Goal: Task Accomplishment & Management: Use online tool/utility

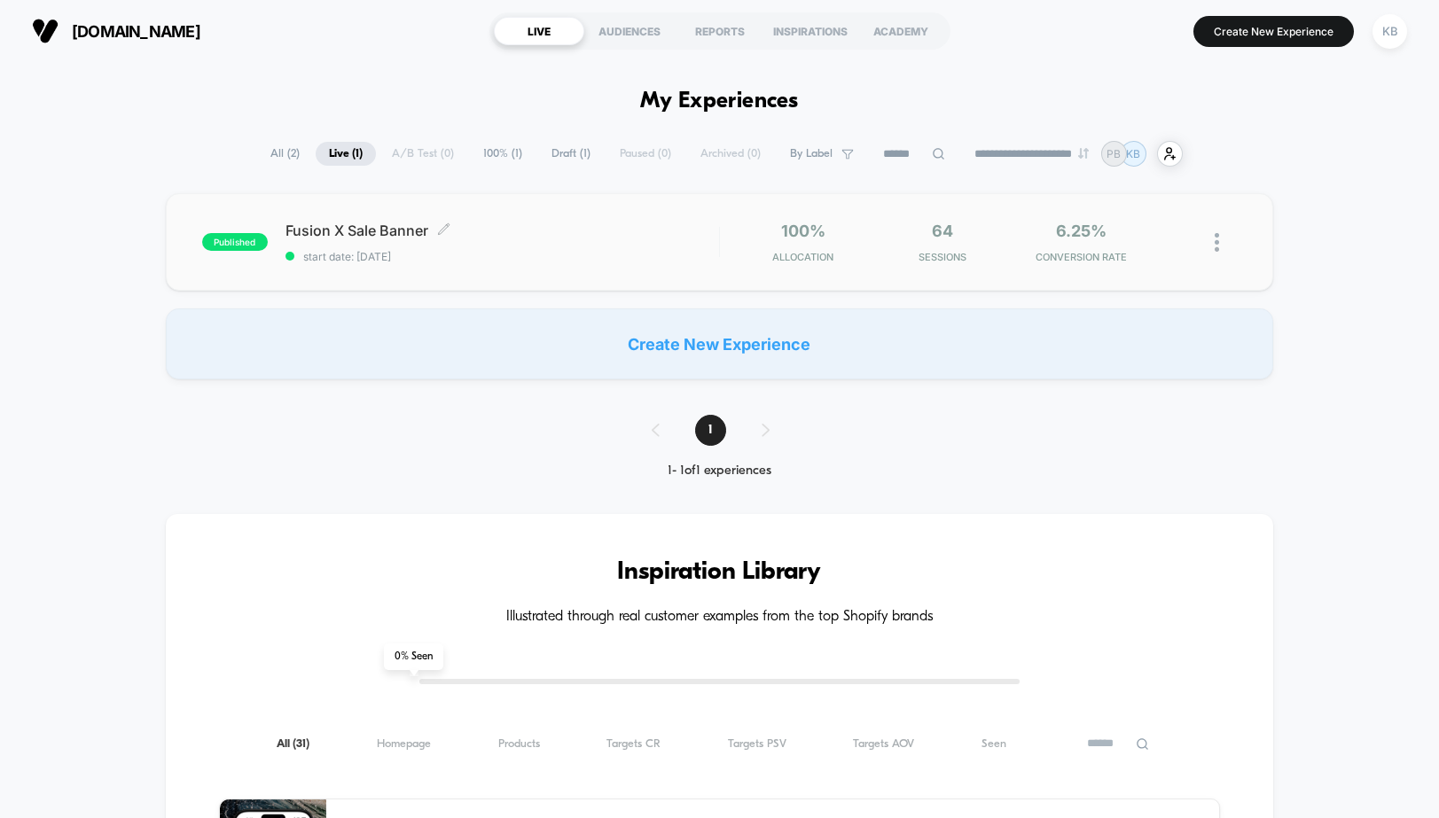
click at [661, 255] on span "start date: [DATE]" at bounding box center [503, 256] width 434 height 13
click at [626, 32] on div "AUDIENCES" at bounding box center [629, 31] width 90 height 28
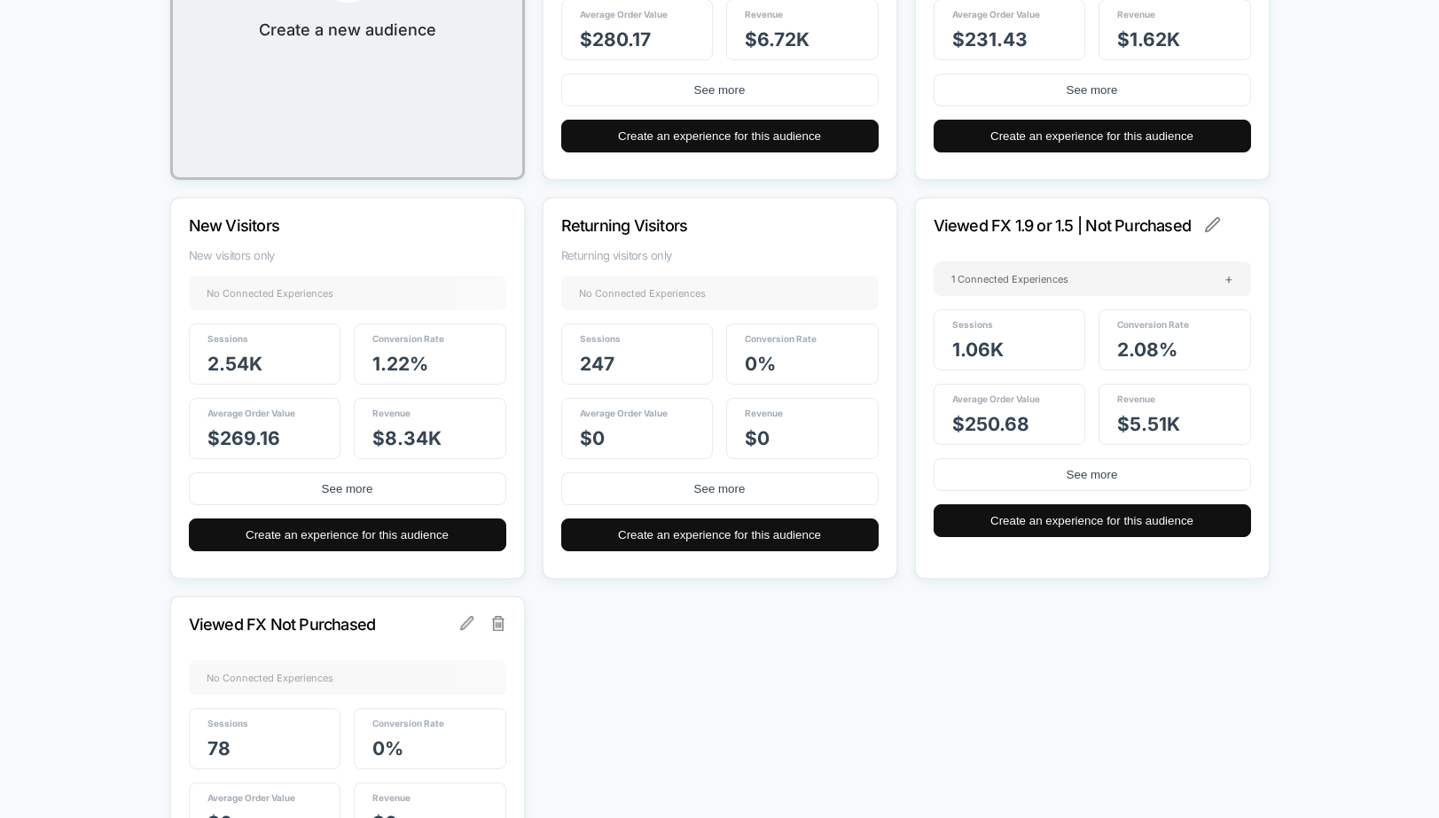
scroll to position [463, 0]
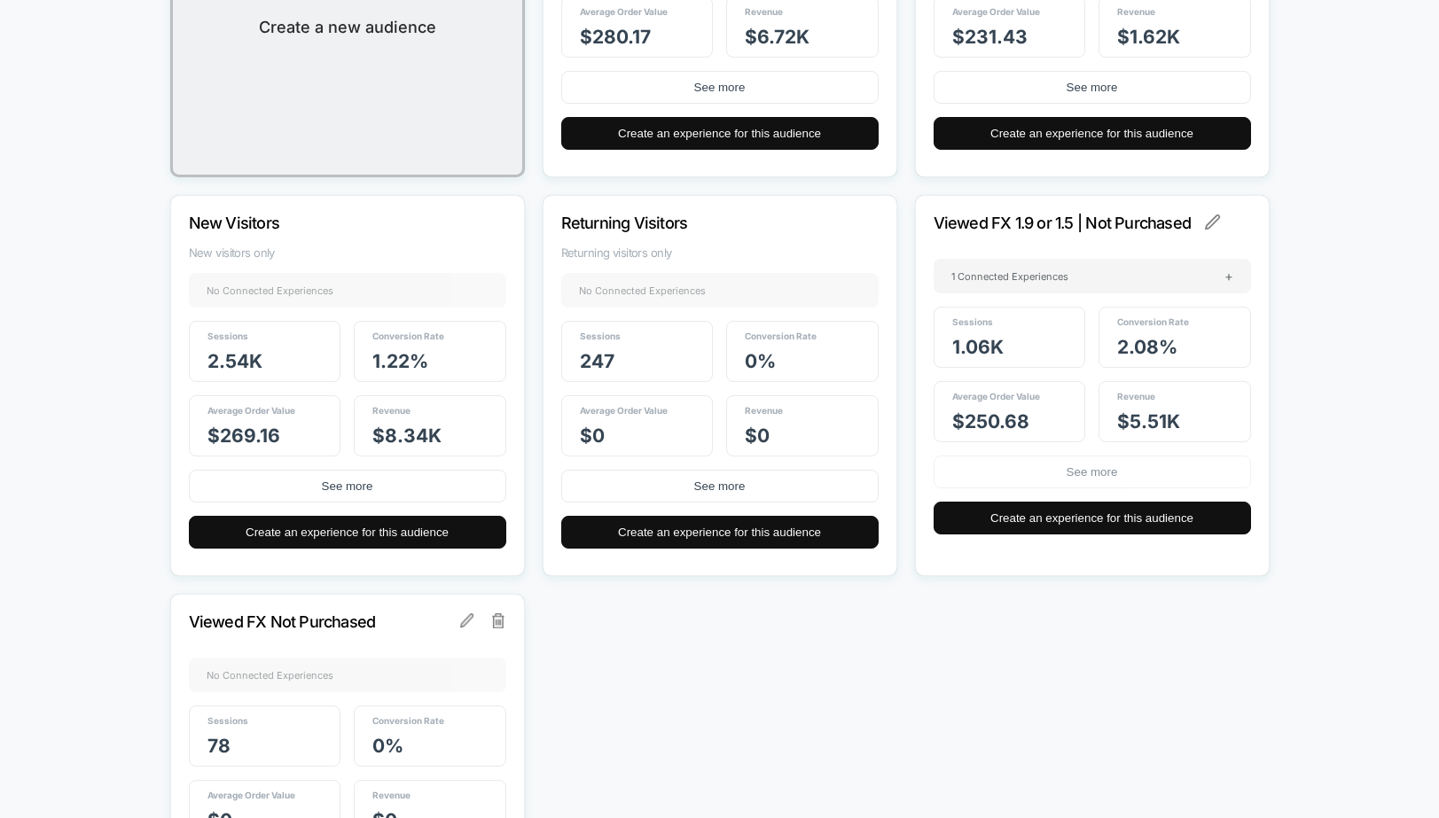
click at [1091, 478] on button "See more" at bounding box center [1092, 472] width 317 height 33
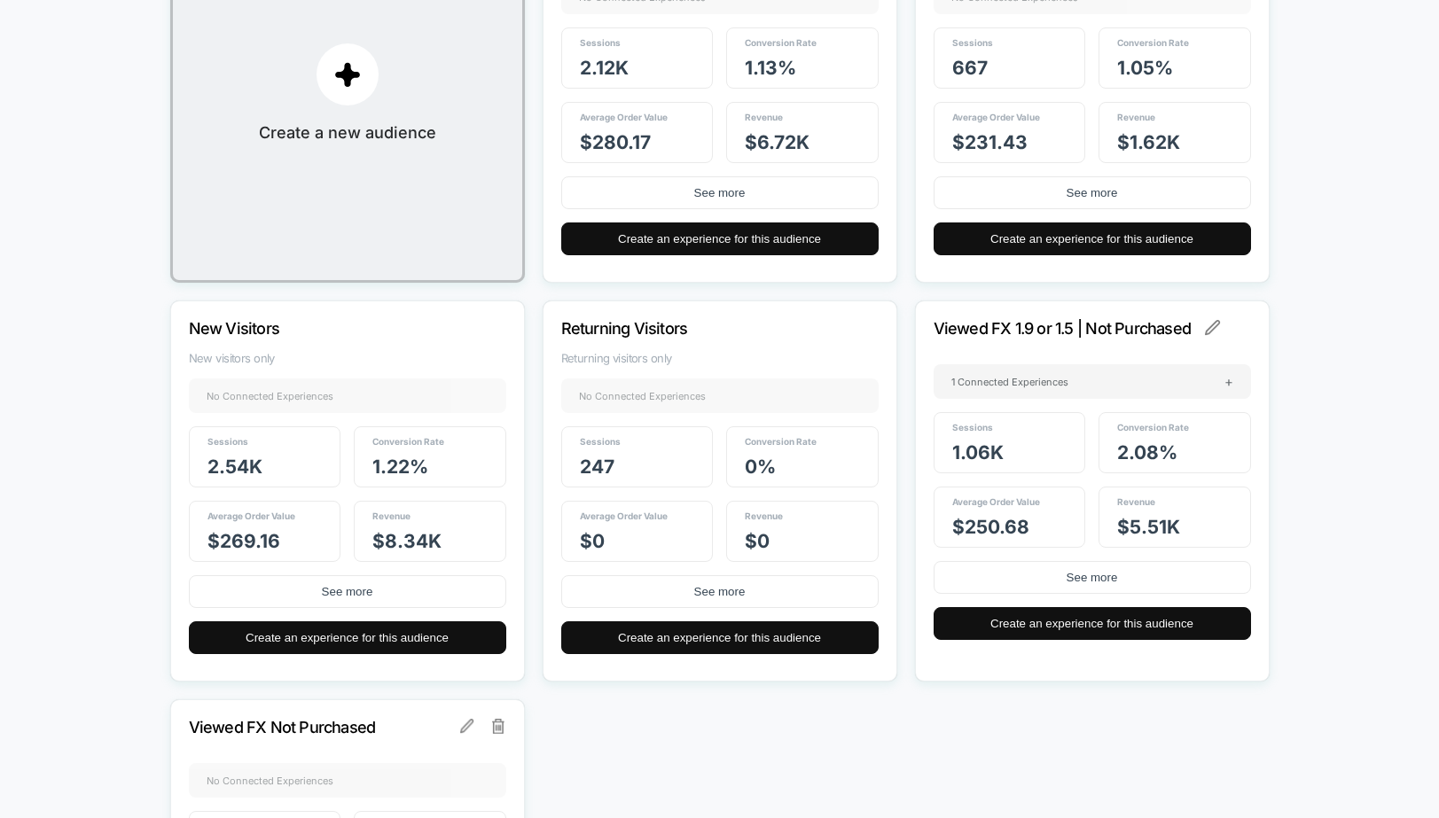
scroll to position [441, 0]
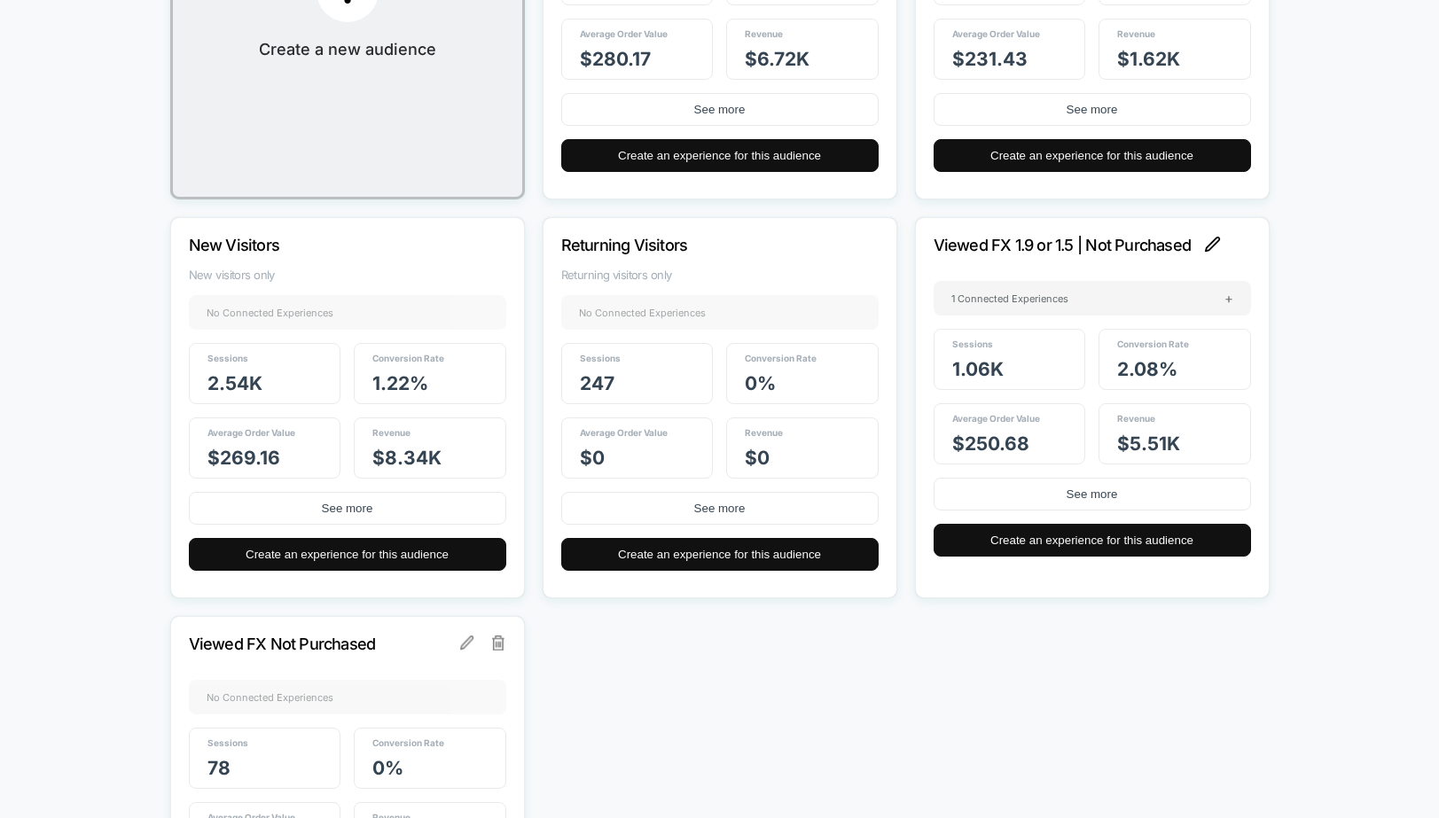
click at [1213, 243] on img at bounding box center [1213, 245] width 16 height 16
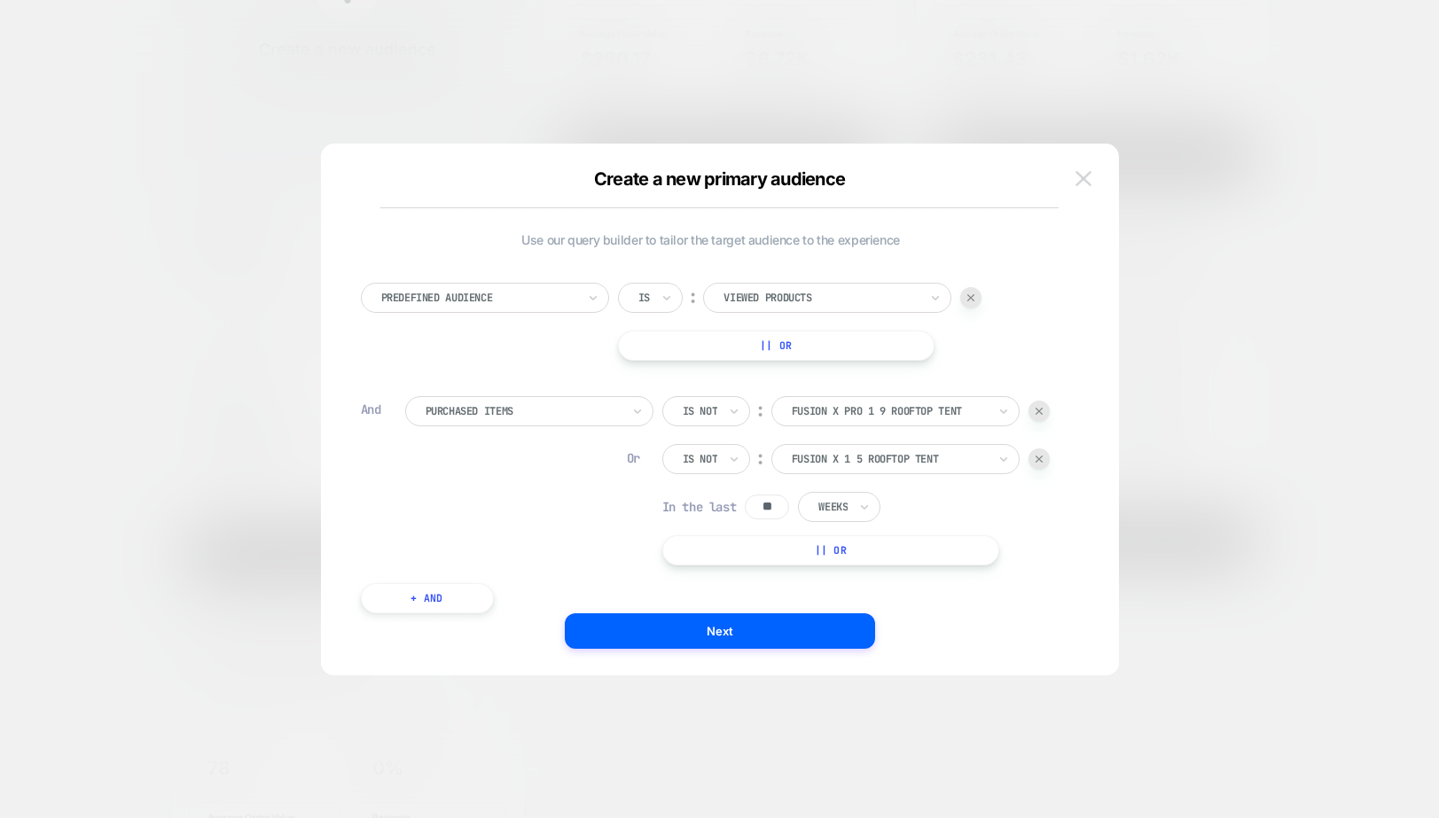
click at [1083, 182] on img at bounding box center [1084, 178] width 16 height 15
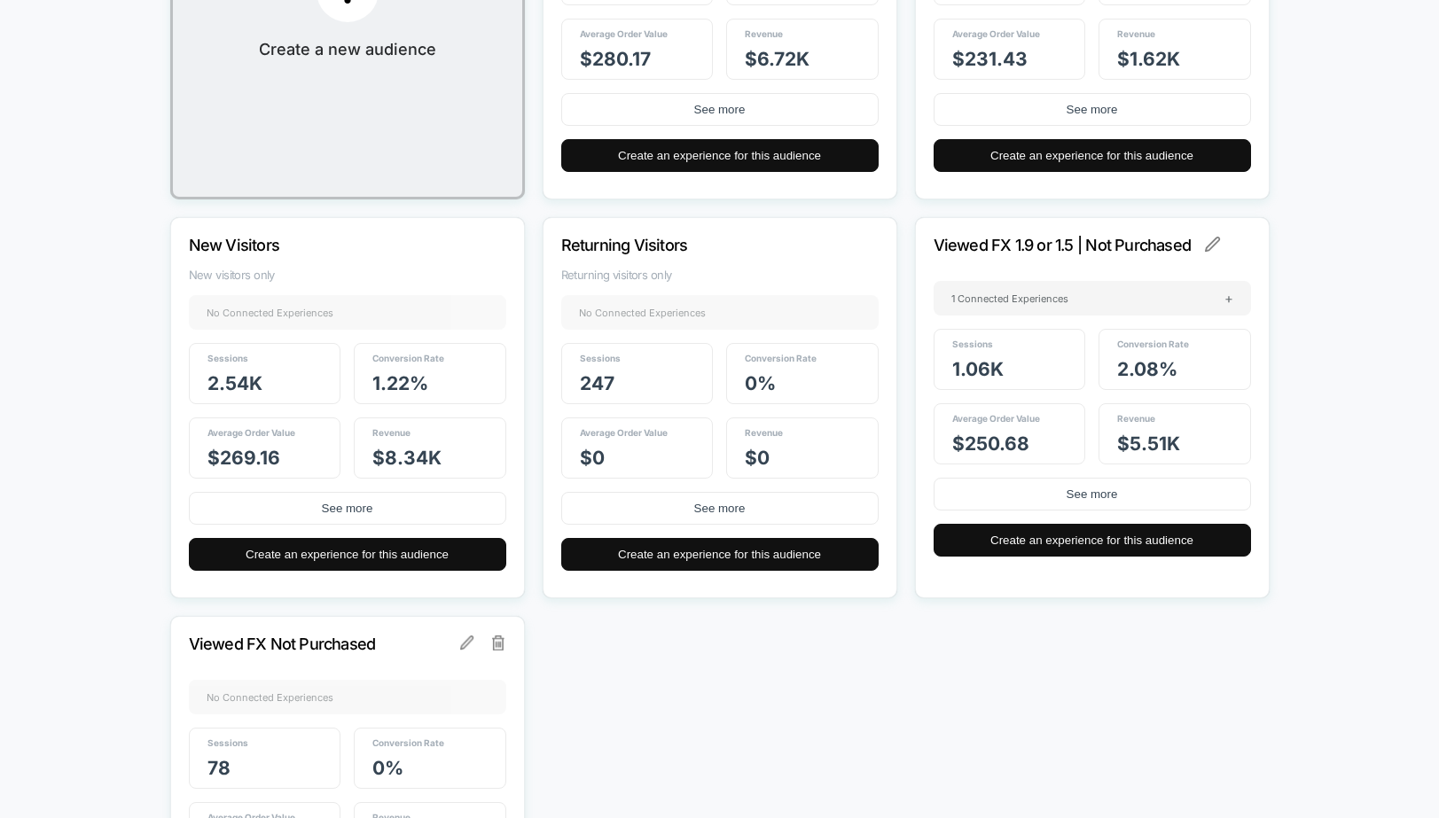
scroll to position [0, 0]
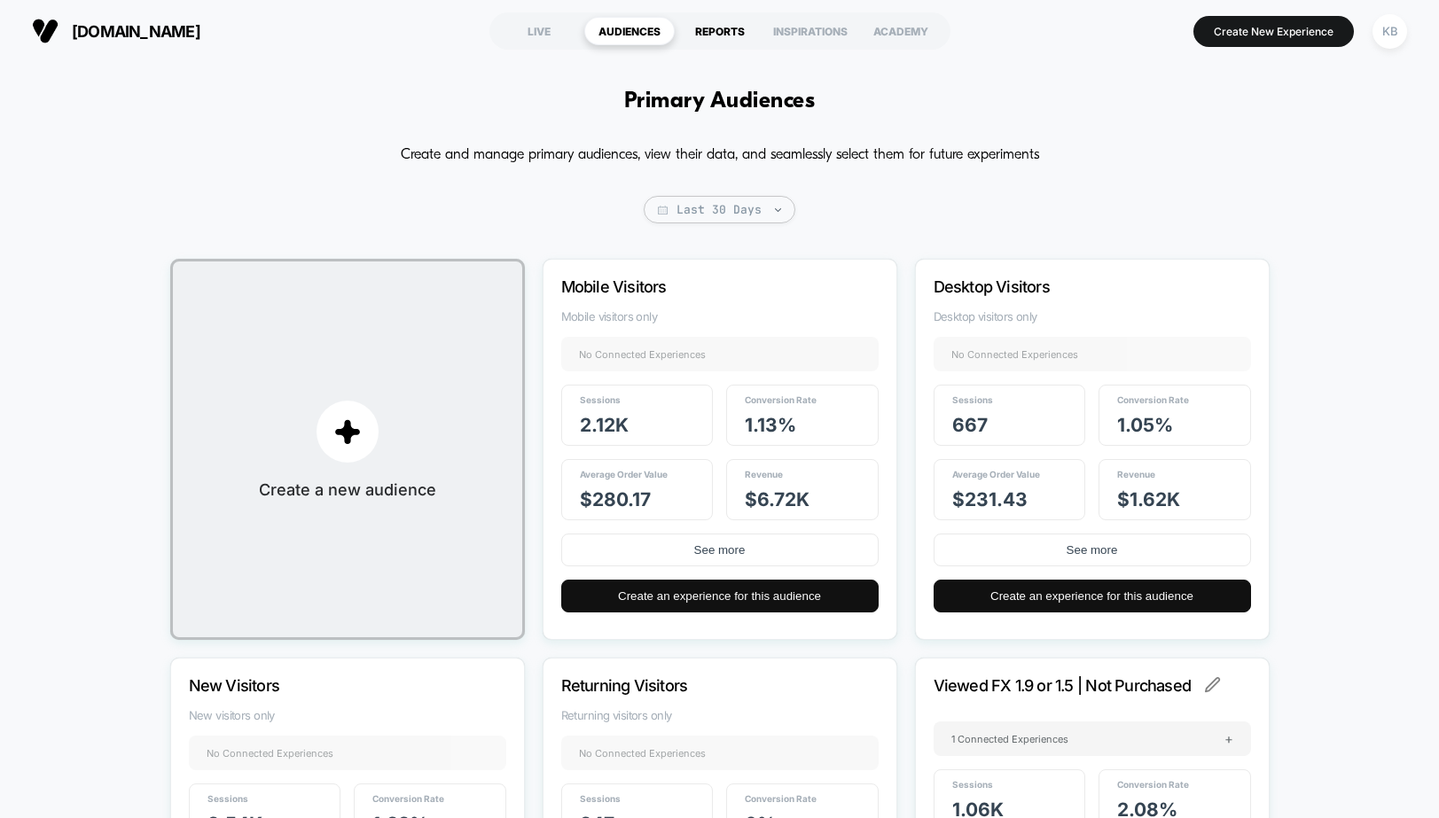
click at [714, 36] on div "REPORTS" at bounding box center [720, 31] width 90 height 28
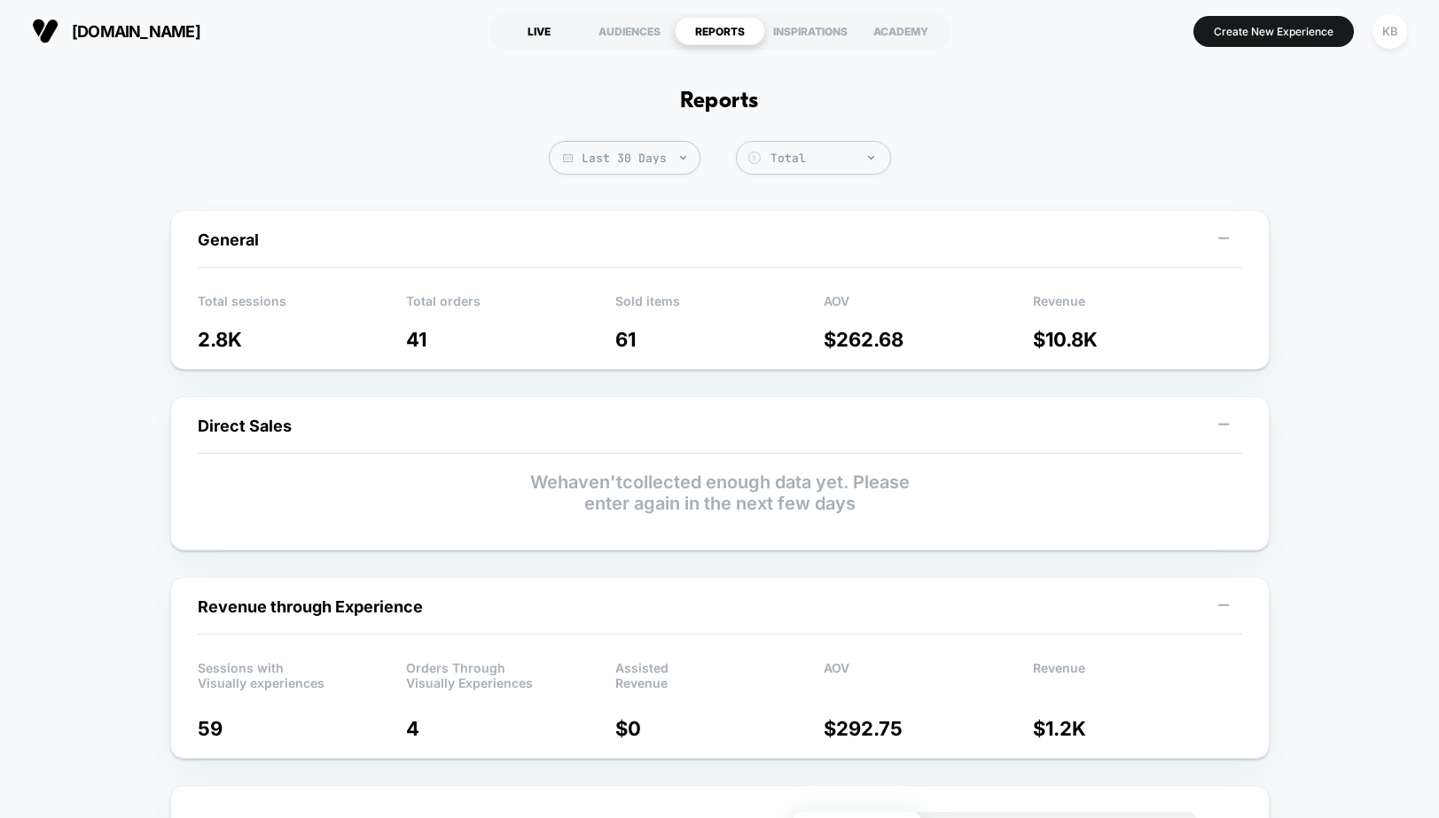
click at [544, 38] on div "LIVE" at bounding box center [539, 31] width 90 height 28
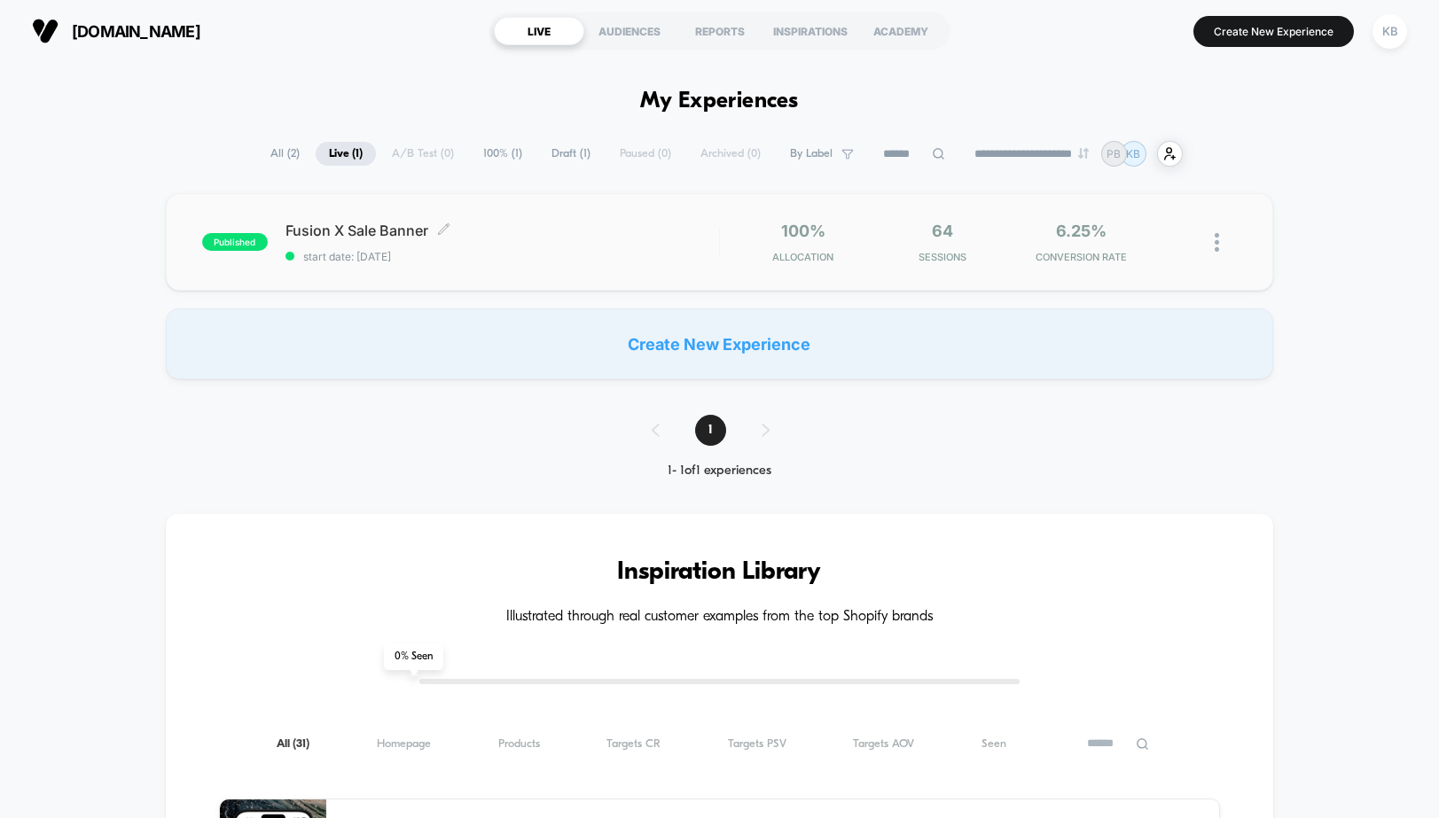
click at [576, 240] on div "Fusion X Sale Banner Click to edit experience details Click to edit experience …" at bounding box center [503, 243] width 434 height 42
click at [1218, 242] on img at bounding box center [1217, 242] width 4 height 19
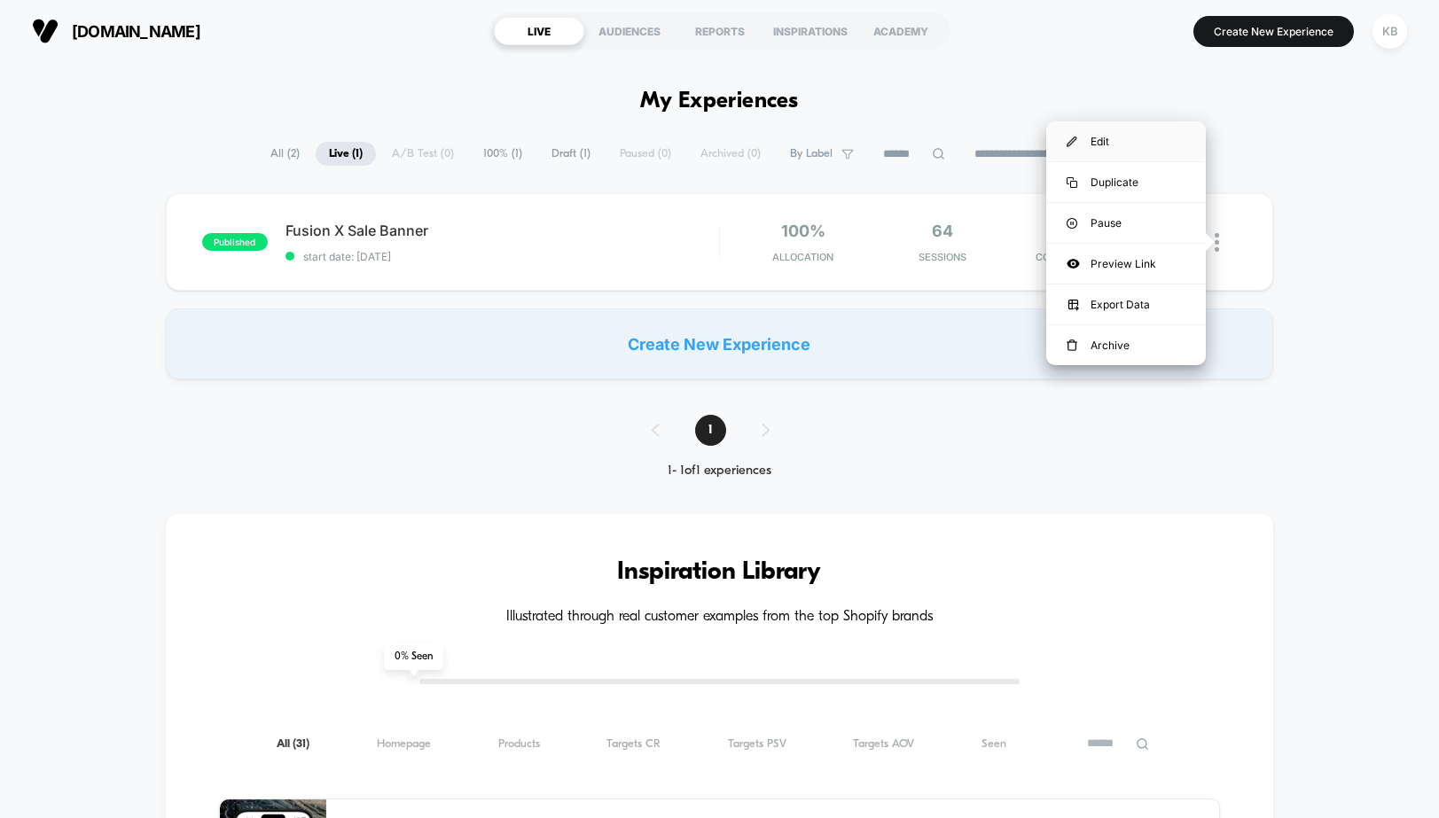
click at [1121, 141] on div "Edit" at bounding box center [1126, 141] width 160 height 40
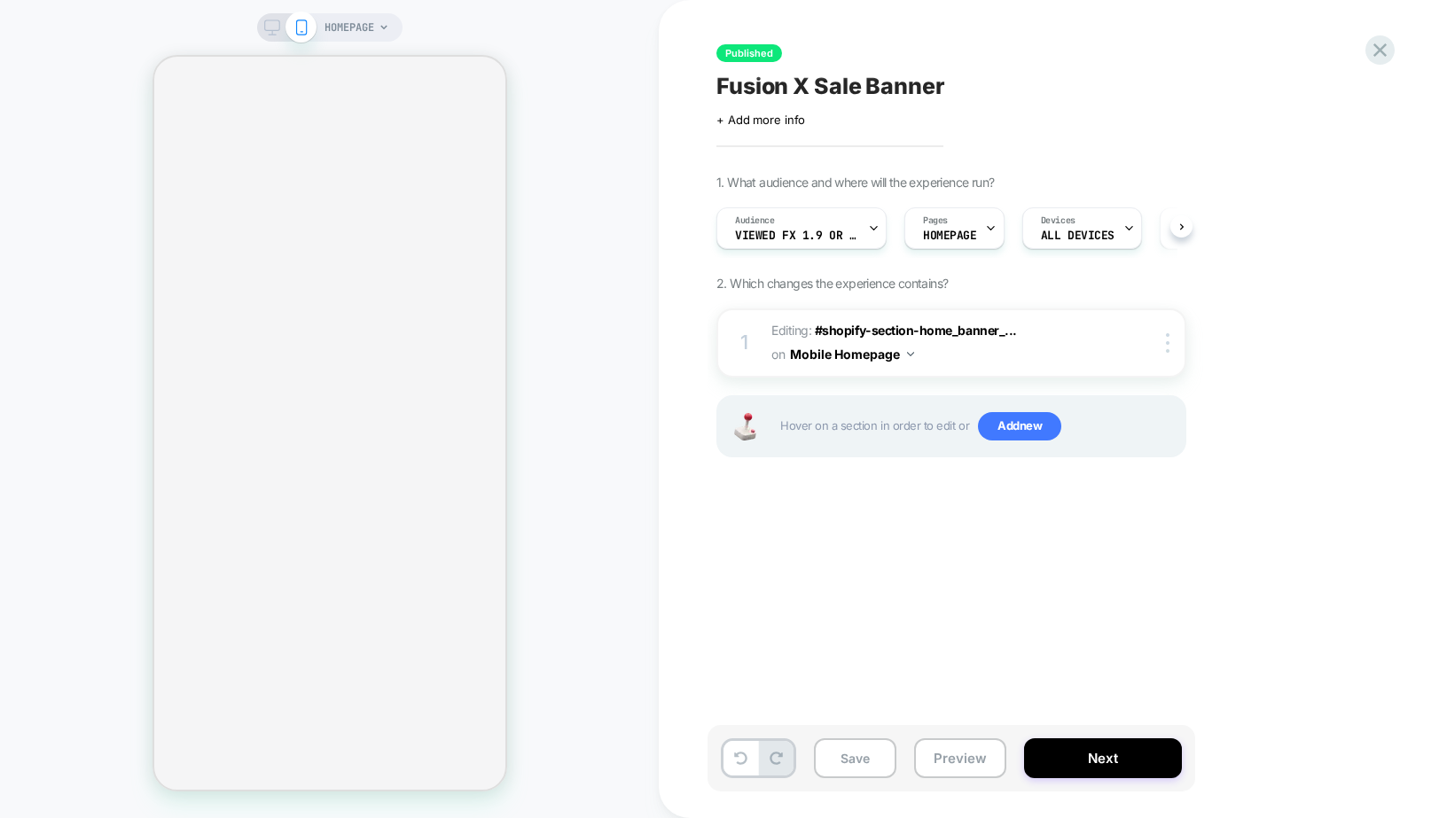
scroll to position [0, 1]
click at [867, 231] on icon at bounding box center [873, 229] width 12 height 12
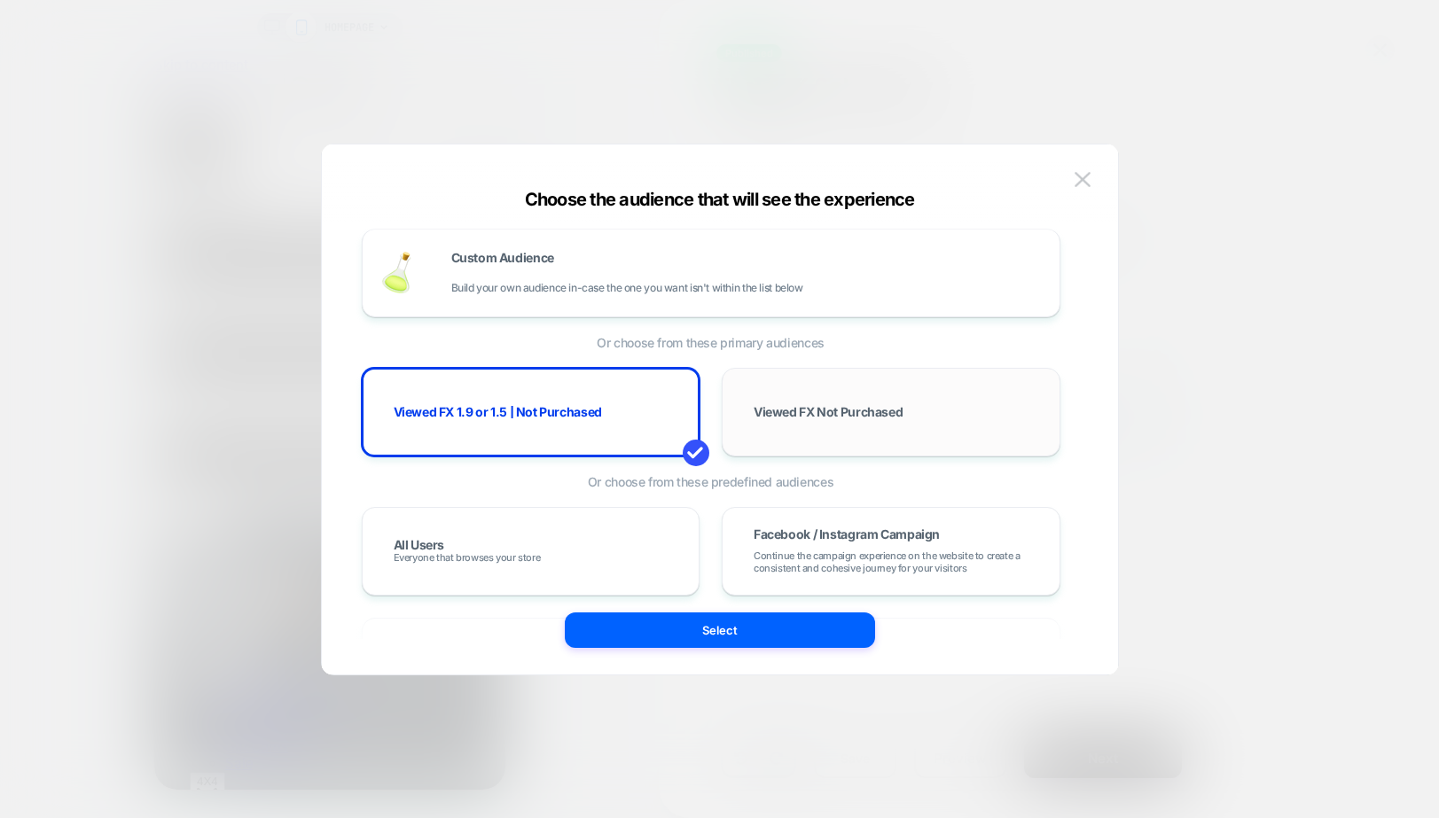
scroll to position [0, 0]
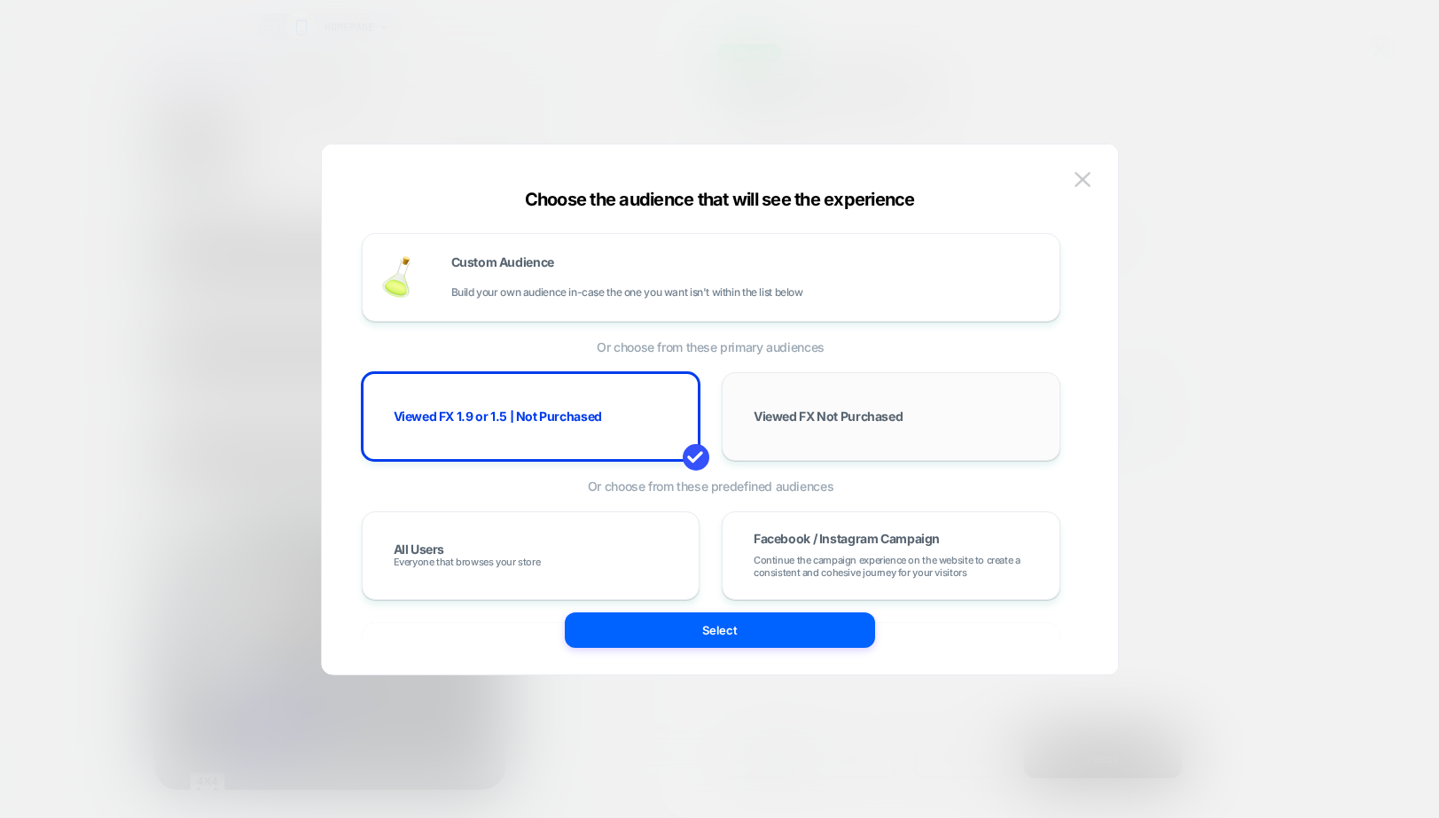
click at [838, 403] on div "Viewed FX Not Purchased" at bounding box center [891, 416] width 302 height 51
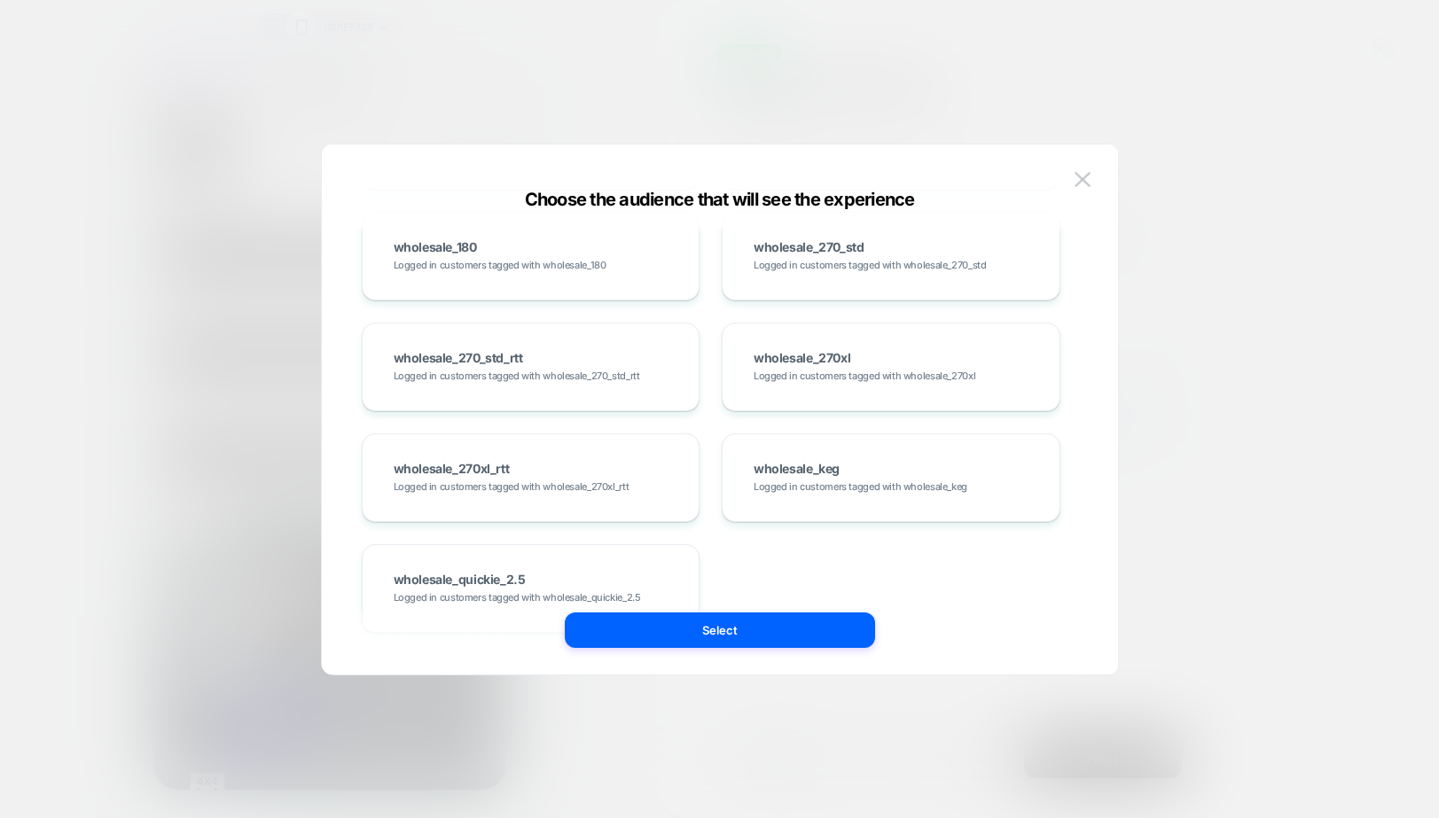
scroll to position [1439, 0]
click at [756, 634] on button "Select" at bounding box center [720, 630] width 310 height 35
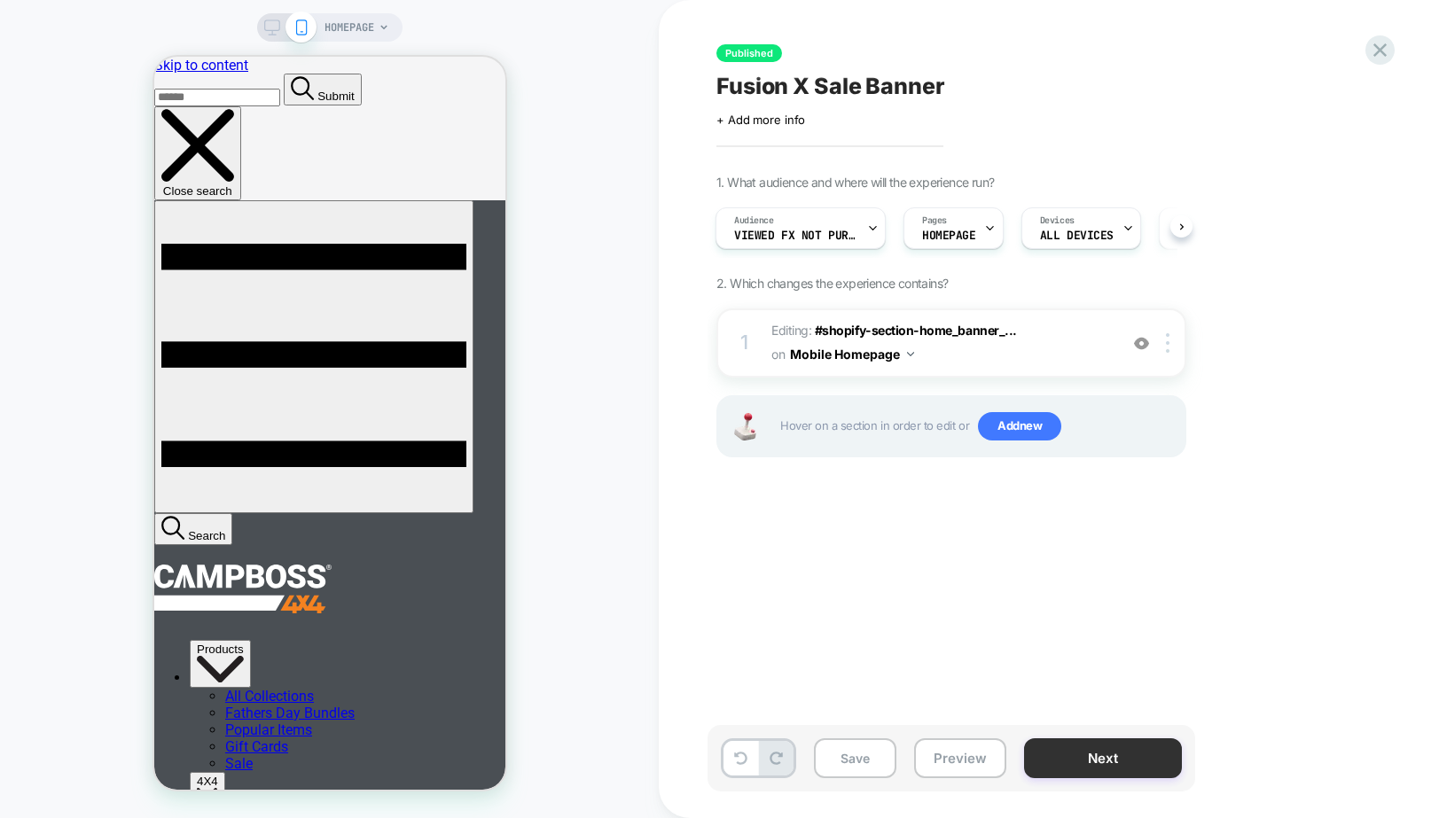
click at [1093, 765] on button "Next" at bounding box center [1103, 759] width 158 height 40
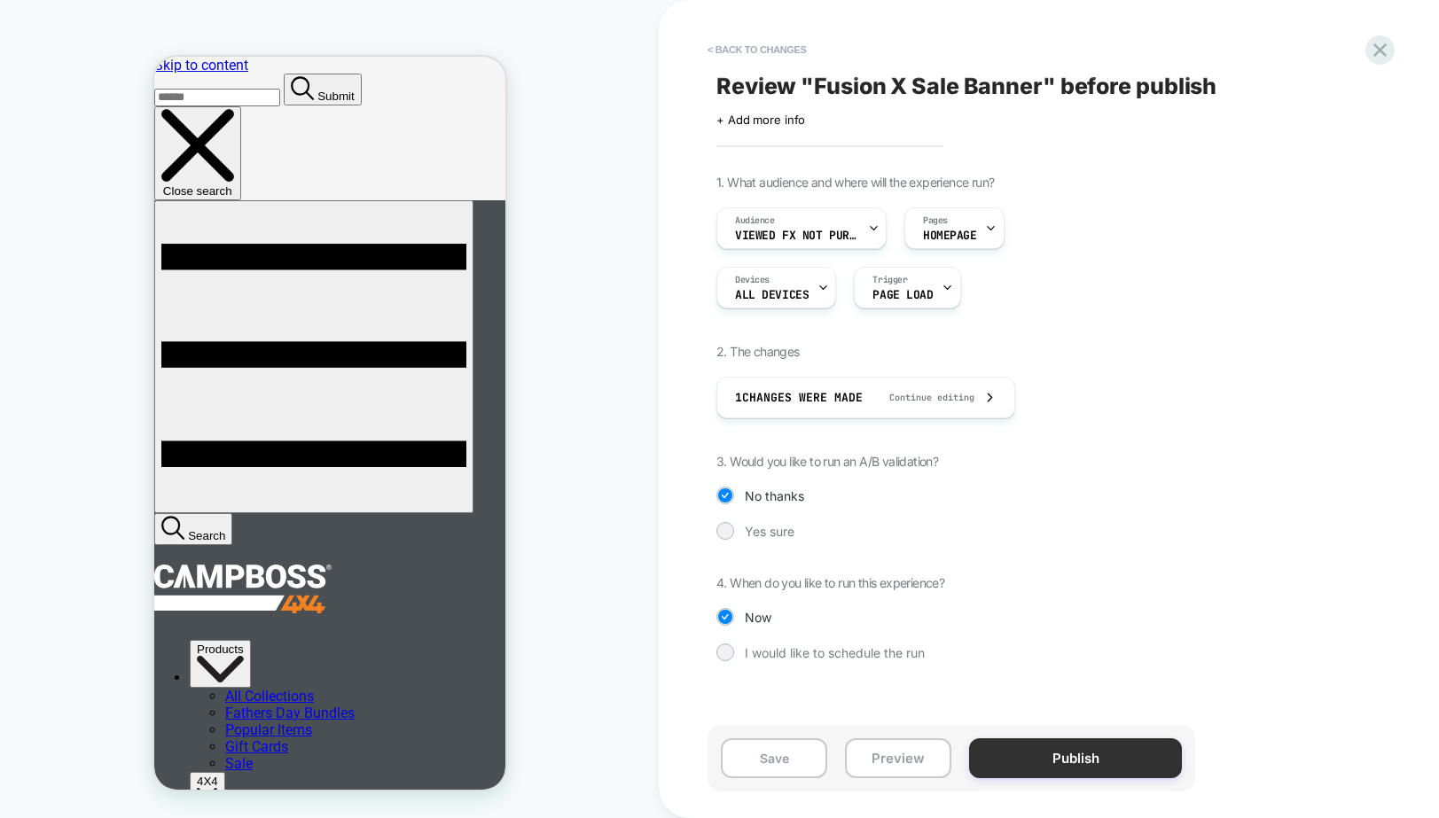
click at [1100, 764] on button "Publish" at bounding box center [1075, 759] width 213 height 40
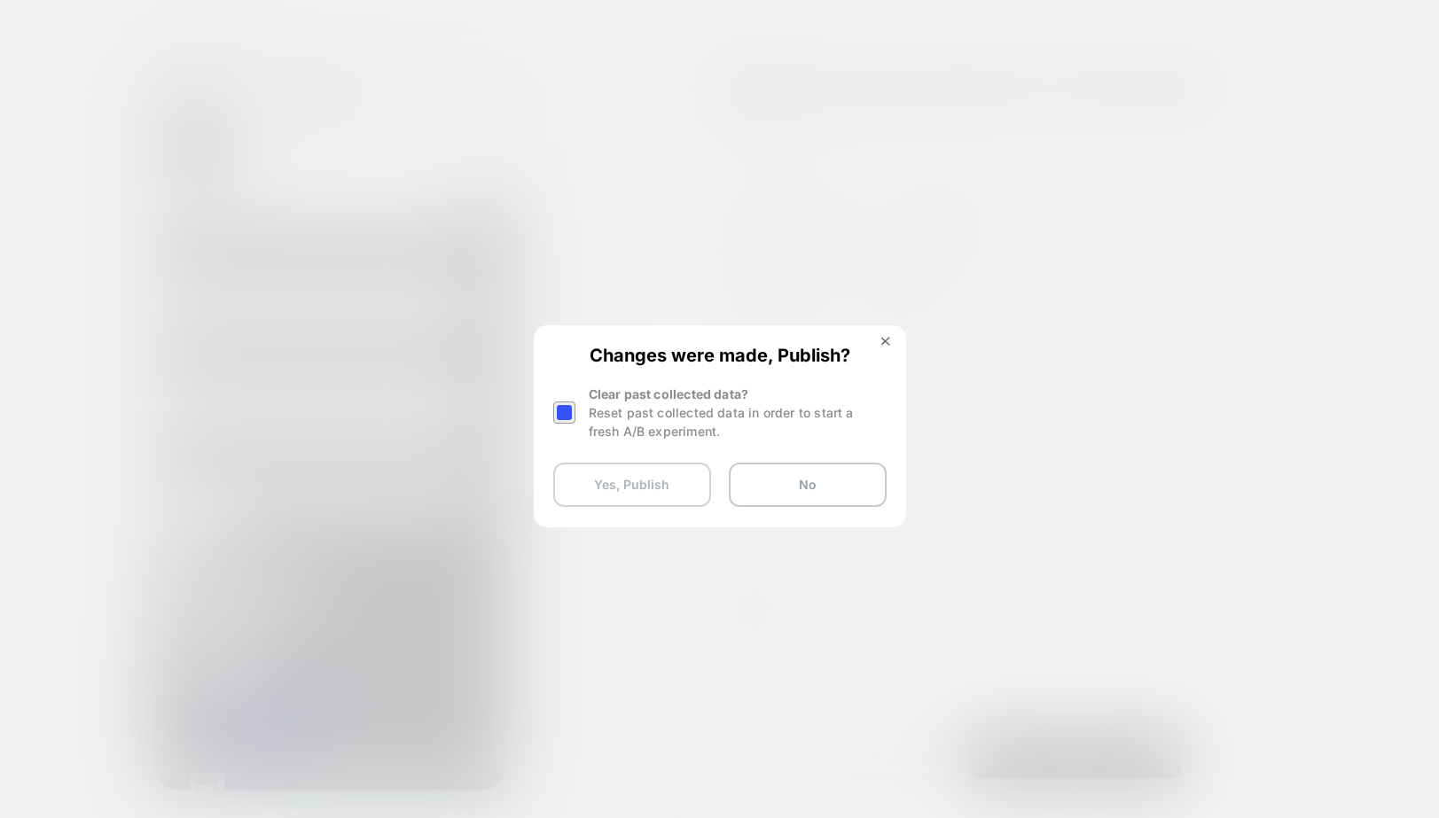
click at [671, 484] on button "Yes, Publish" at bounding box center [632, 485] width 158 height 44
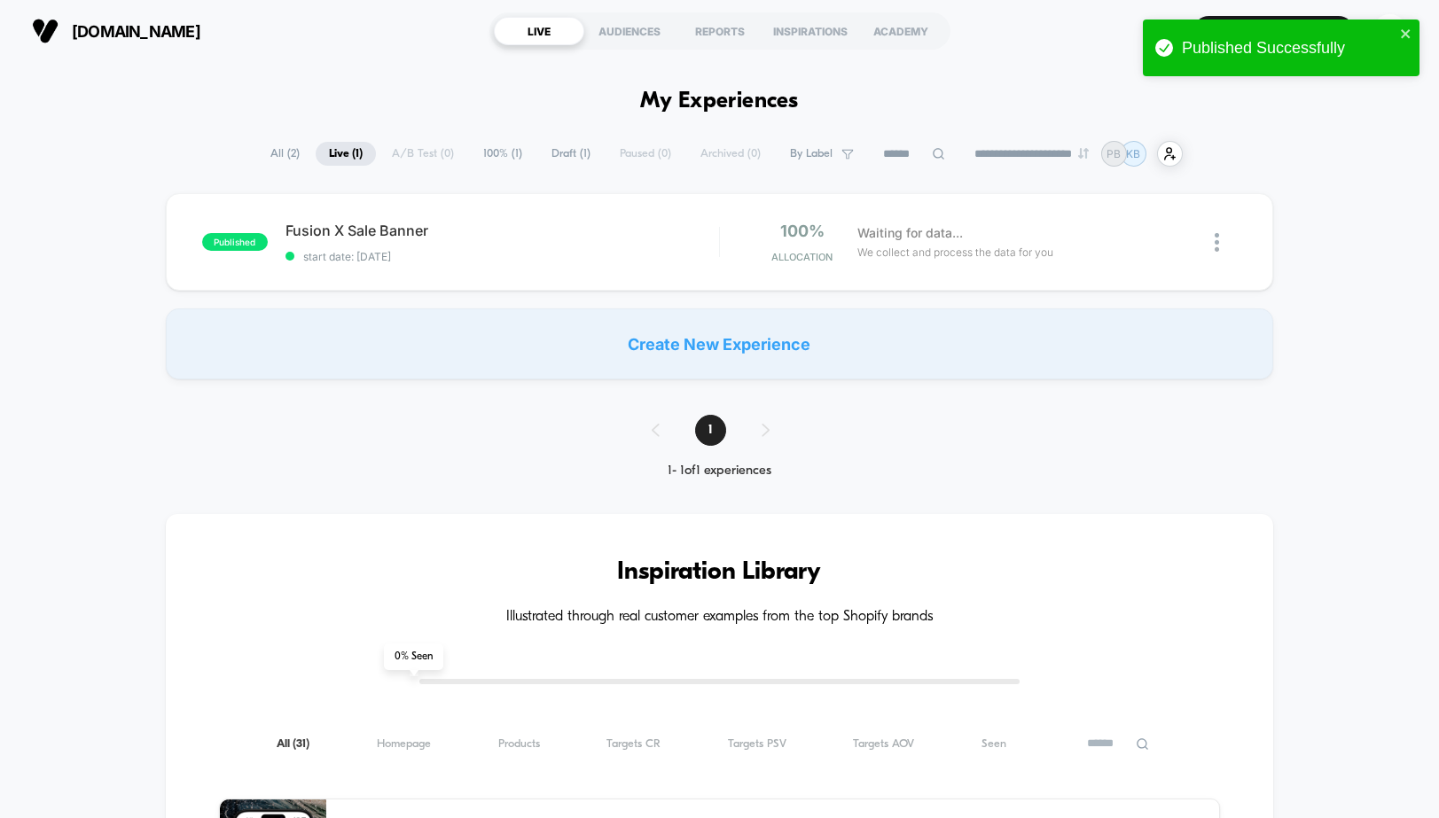
click at [280, 155] on span "All ( 2 )" at bounding box center [285, 154] width 56 height 24
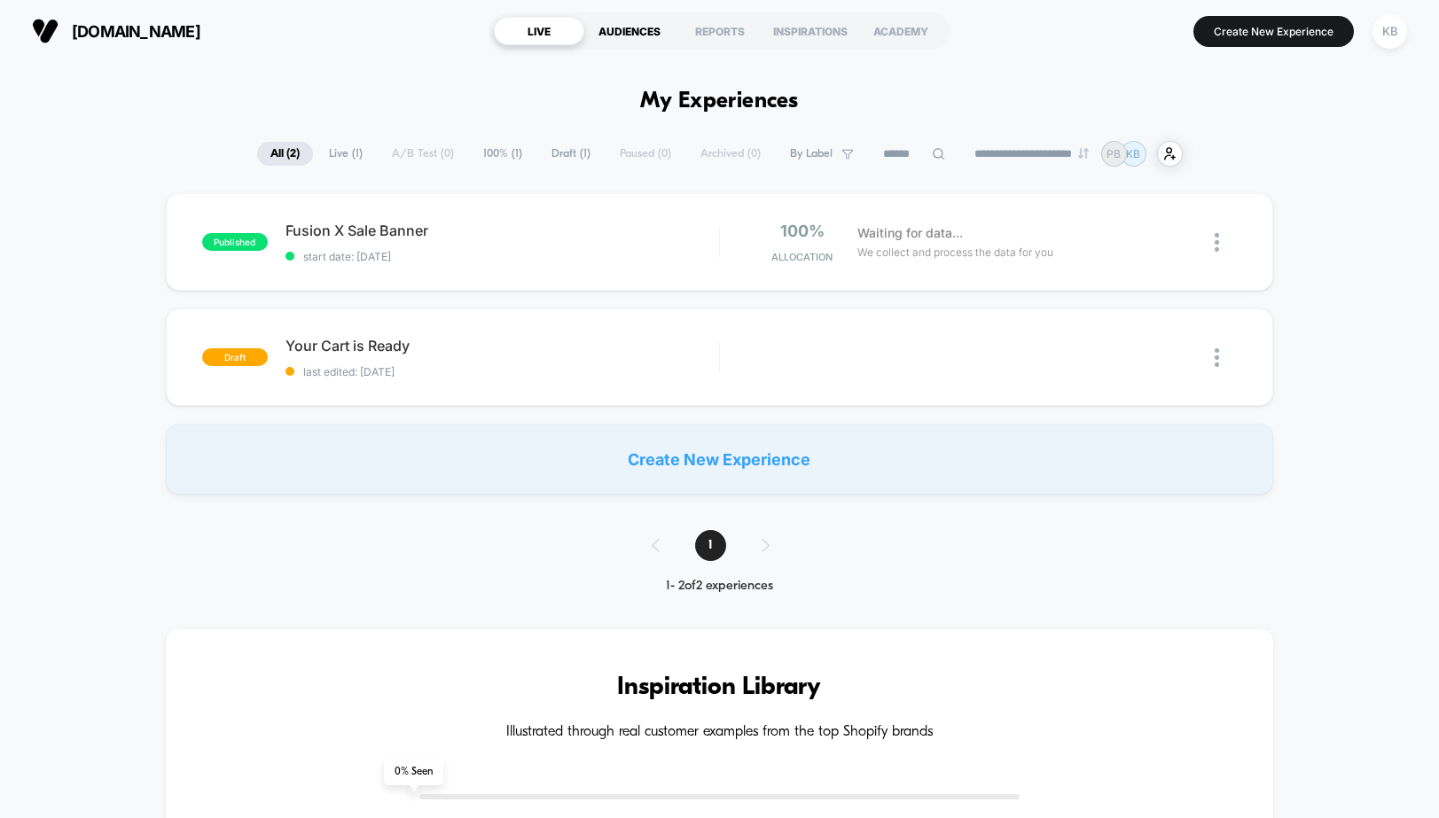
click at [614, 33] on div "AUDIENCES" at bounding box center [629, 31] width 90 height 28
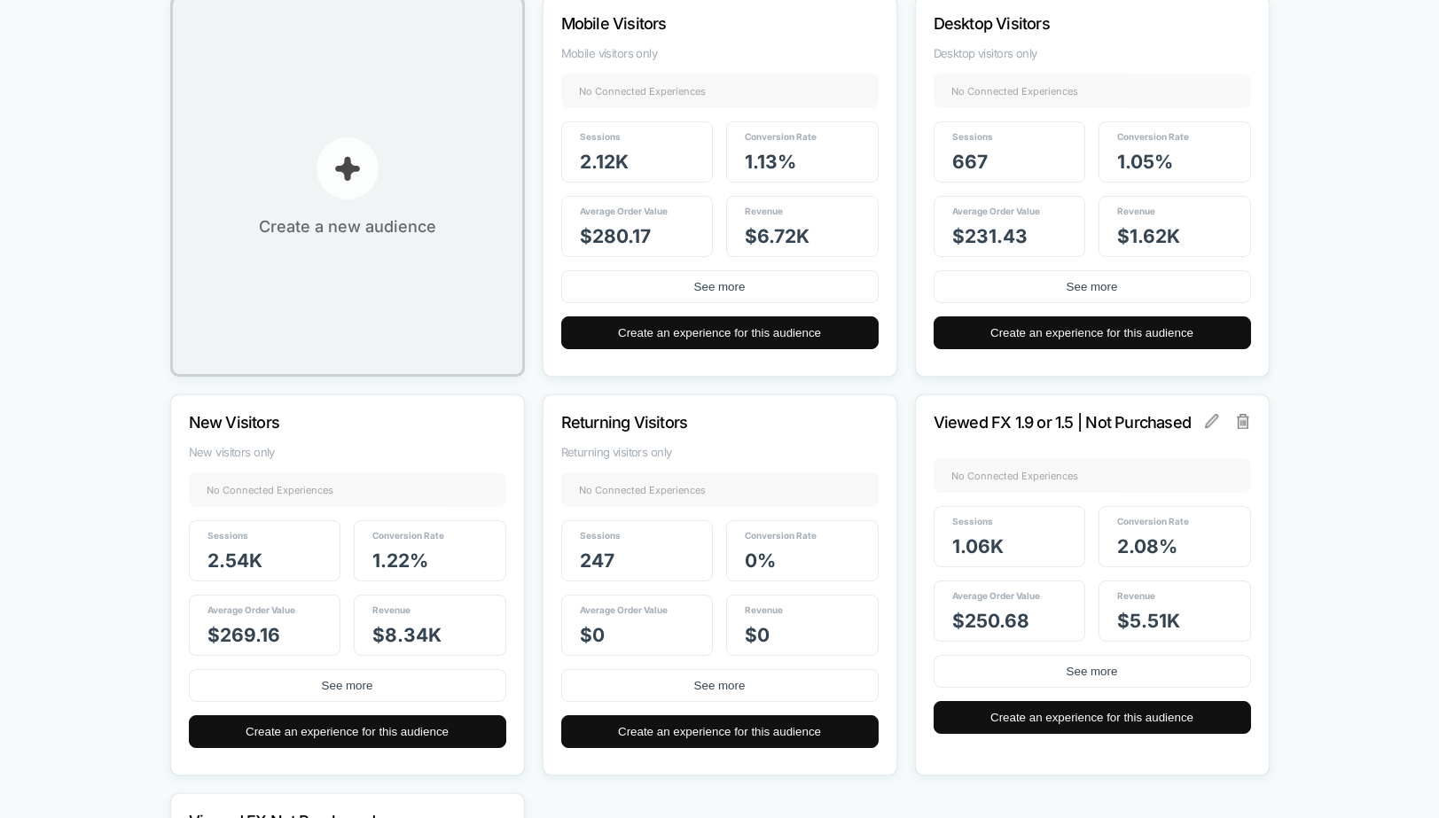
scroll to position [664, 0]
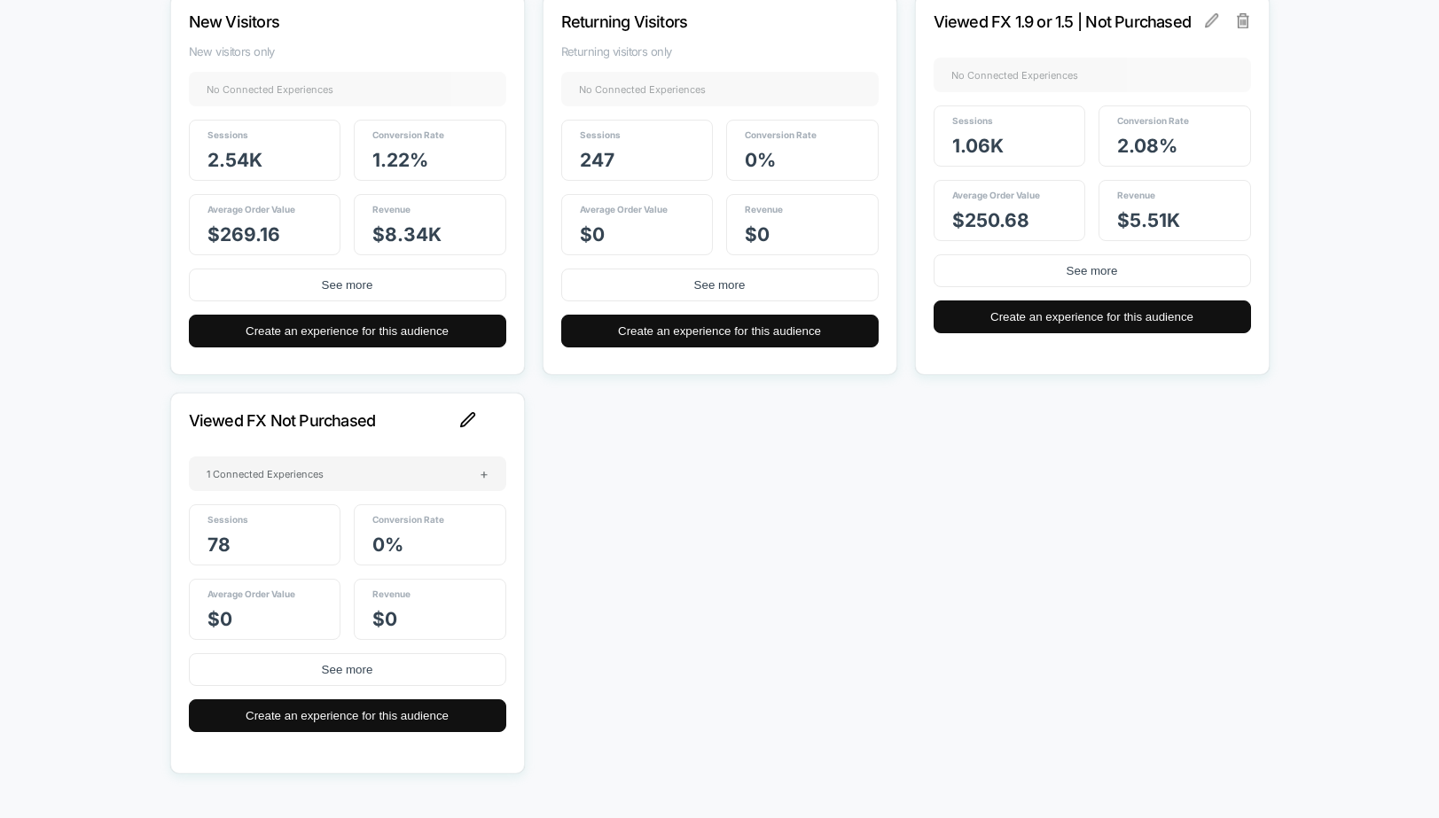
click at [462, 412] on img at bounding box center [468, 420] width 16 height 16
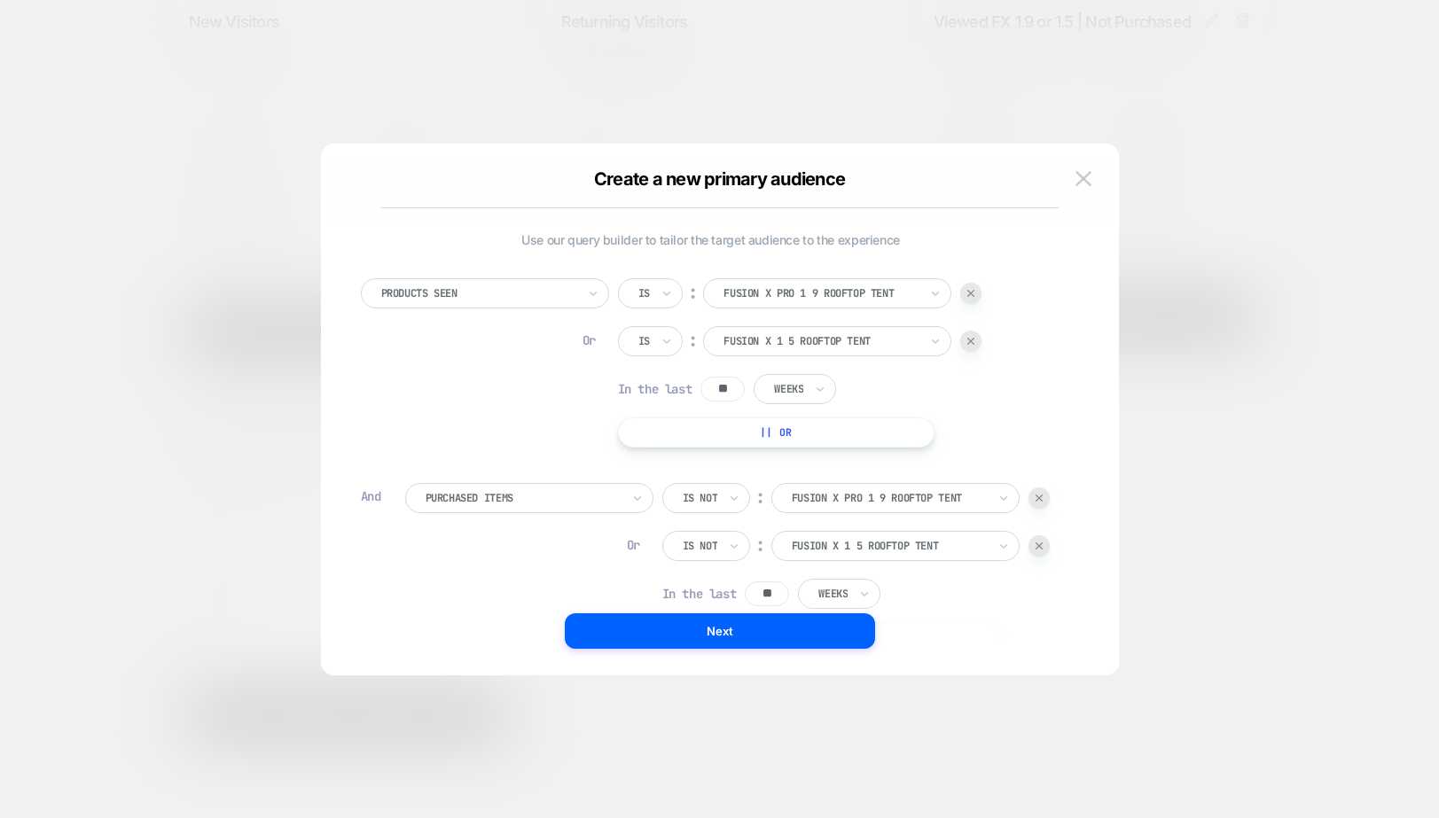
scroll to position [0, 0]
click at [1082, 171] on img at bounding box center [1084, 178] width 16 height 15
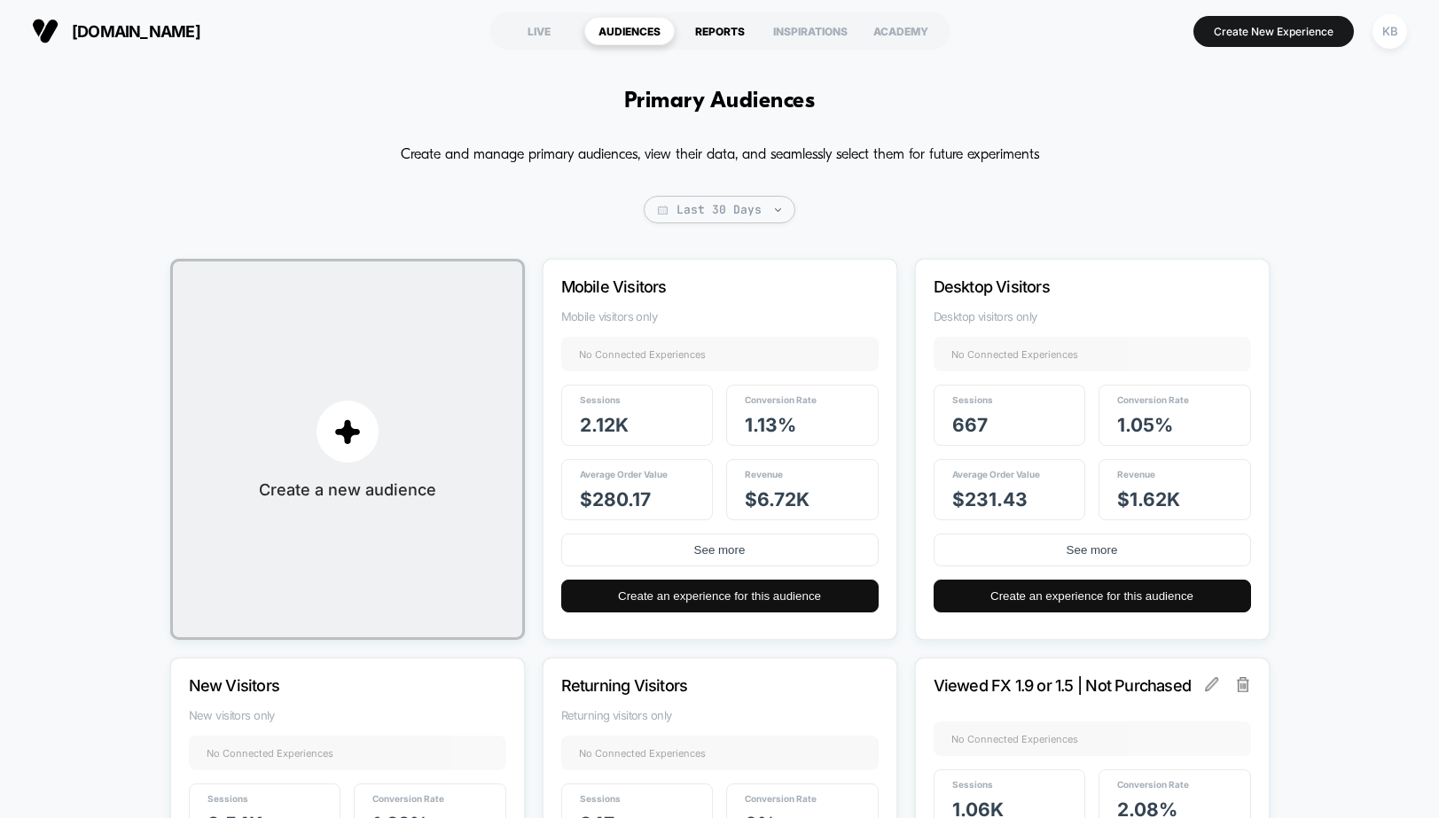
click at [717, 37] on div "REPORTS" at bounding box center [720, 31] width 90 height 28
